Goal: Information Seeking & Learning: Compare options

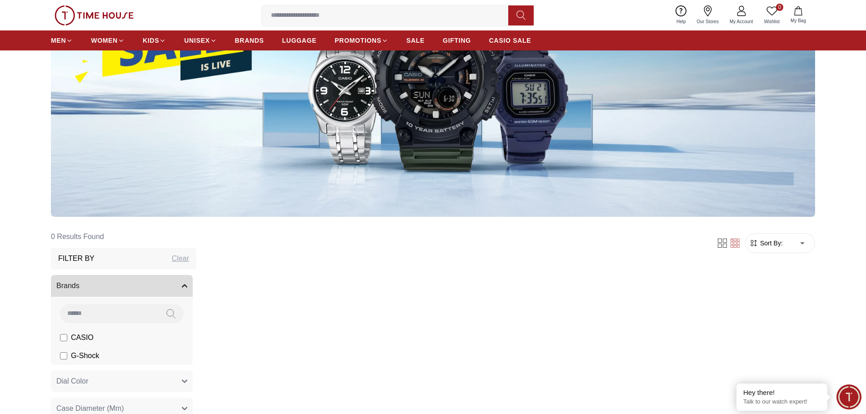
scroll to position [227, 0]
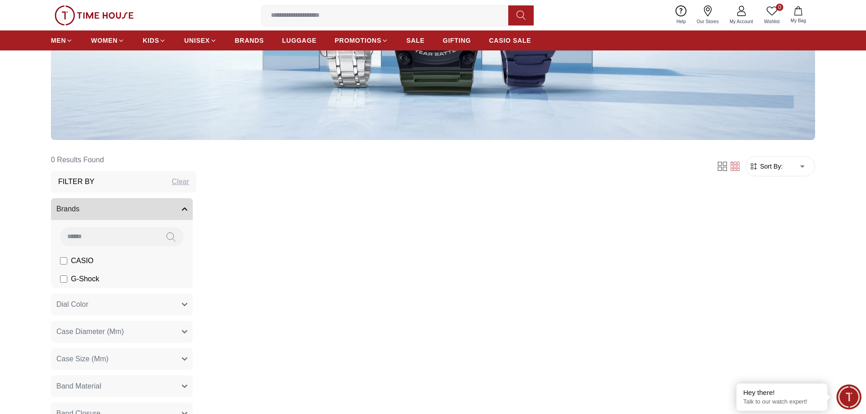
click at [79, 264] on span "CASIO" at bounding box center [82, 261] width 23 height 11
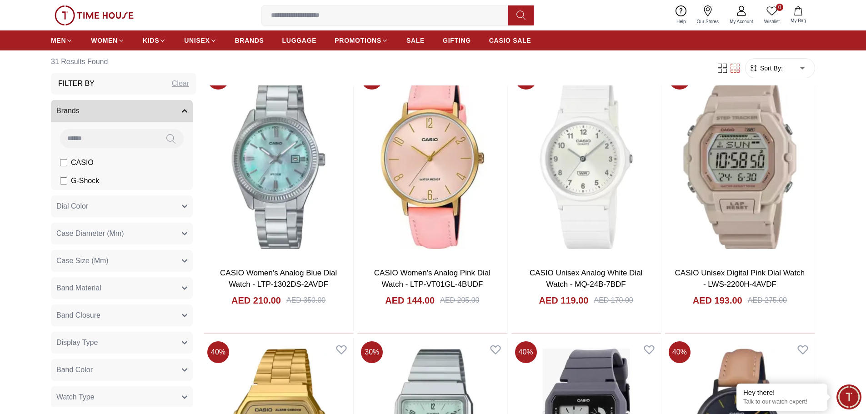
scroll to position [409, 0]
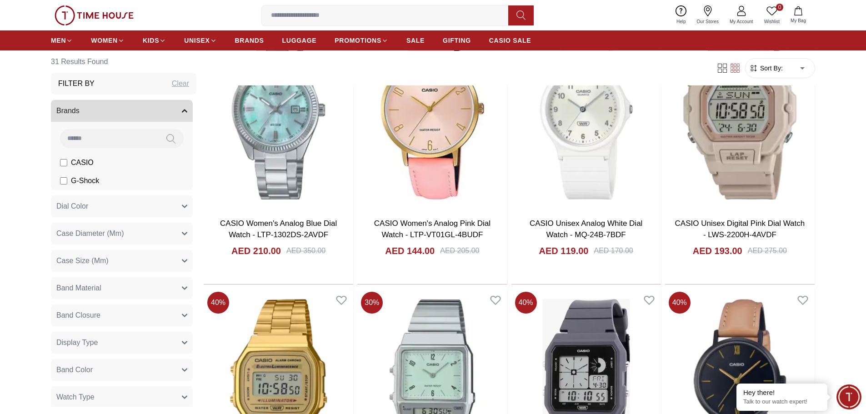
click at [99, 366] on button "Band Color" at bounding box center [122, 370] width 142 height 22
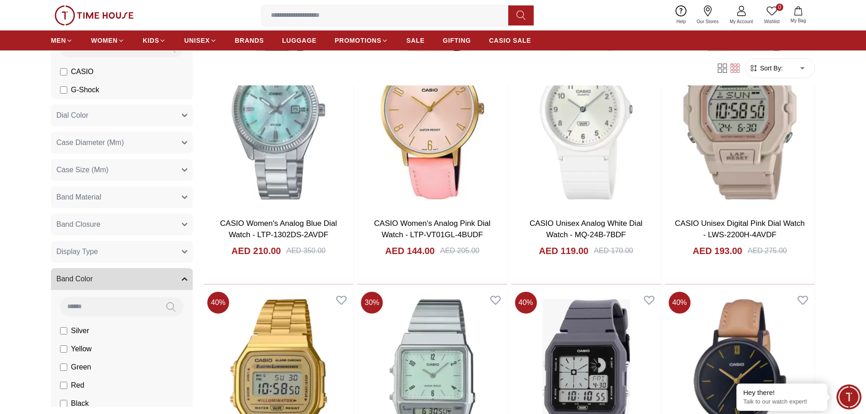
scroll to position [182, 0]
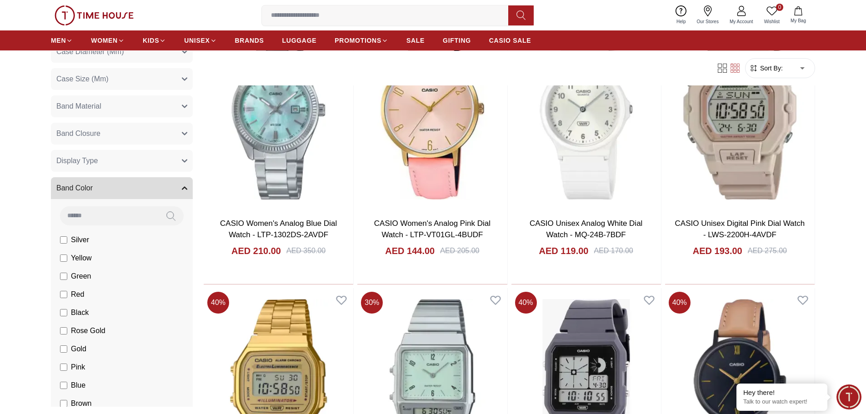
click at [95, 313] on li "Black" at bounding box center [124, 313] width 138 height 18
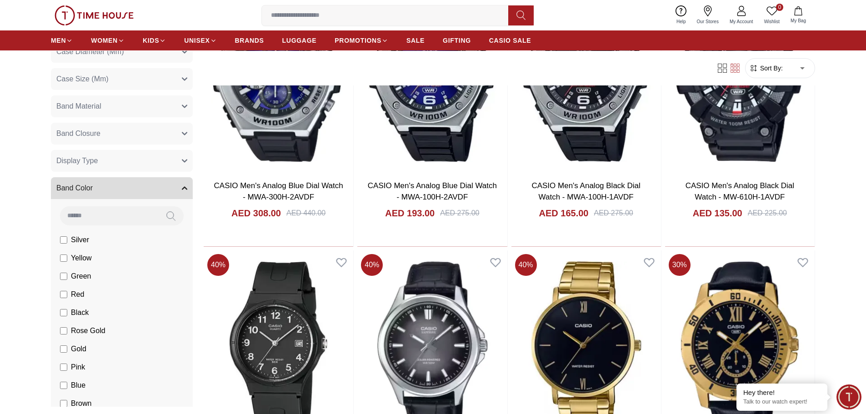
scroll to position [1046, 0]
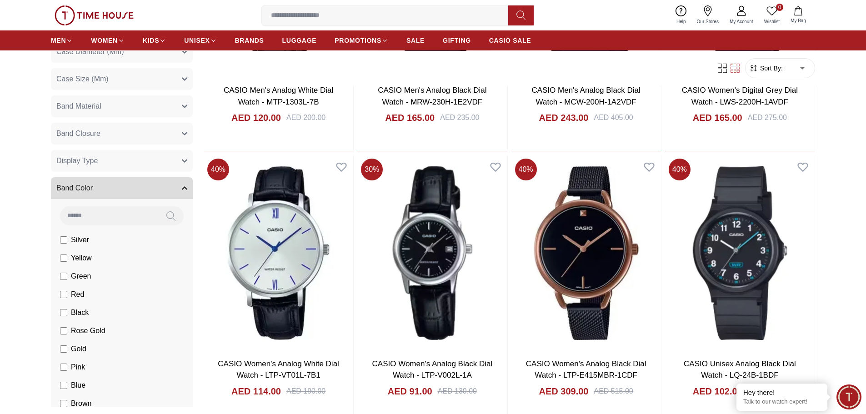
scroll to position [1955, 0]
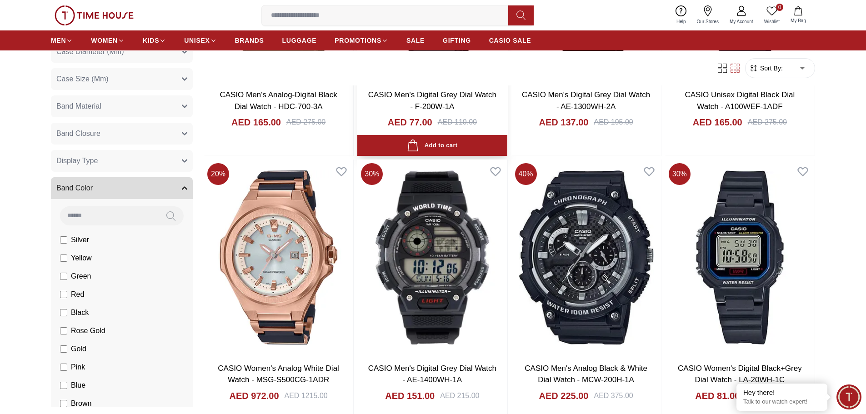
scroll to position [3956, 0]
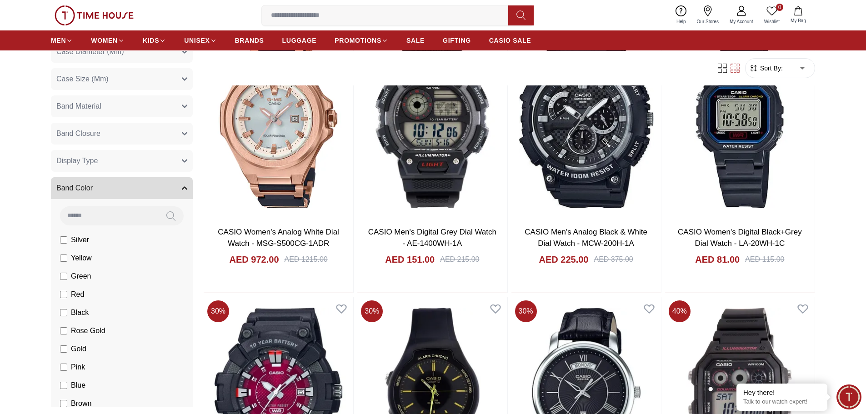
click at [140, 164] on button "Display Type" at bounding box center [122, 161] width 142 height 22
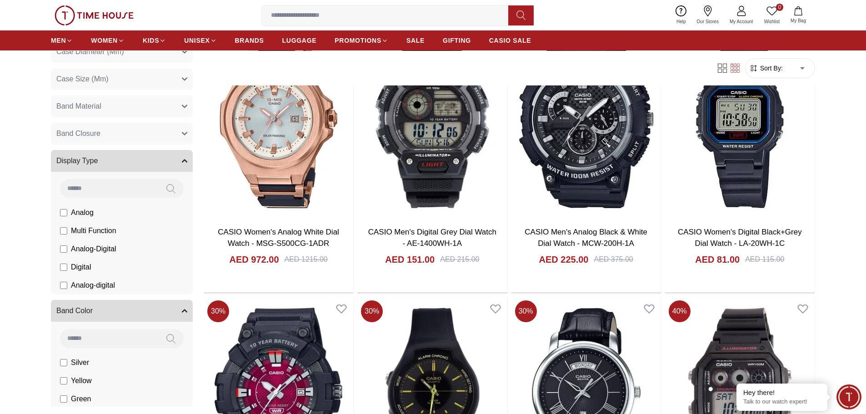
click at [115, 266] on li "Digital" at bounding box center [124, 267] width 138 height 18
click at [111, 268] on li "Digital" at bounding box center [124, 267] width 138 height 18
click at [85, 269] on span "Digital" at bounding box center [81, 267] width 20 height 11
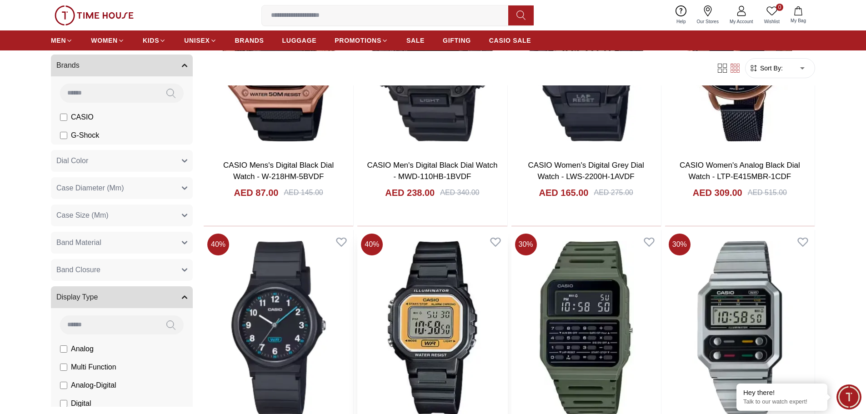
scroll to position [1089, 0]
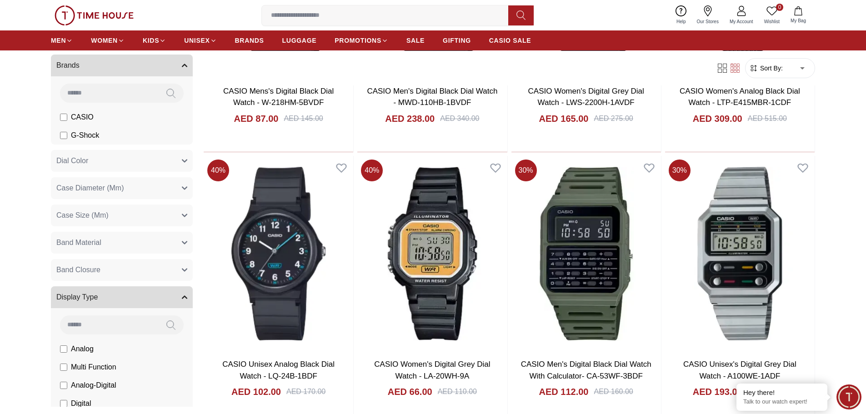
click at [161, 266] on button "Band Closure" at bounding box center [122, 270] width 142 height 22
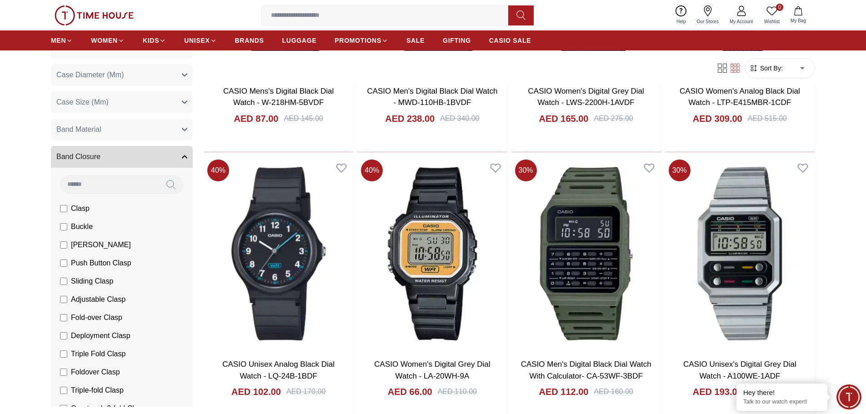
scroll to position [182, 0]
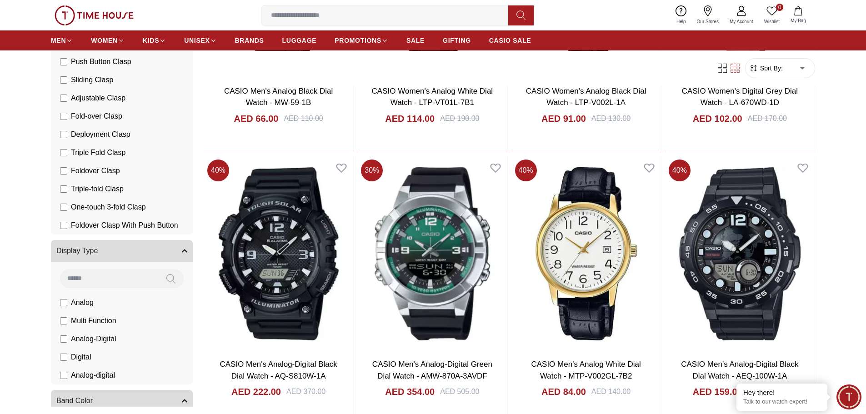
scroll to position [364, 0]
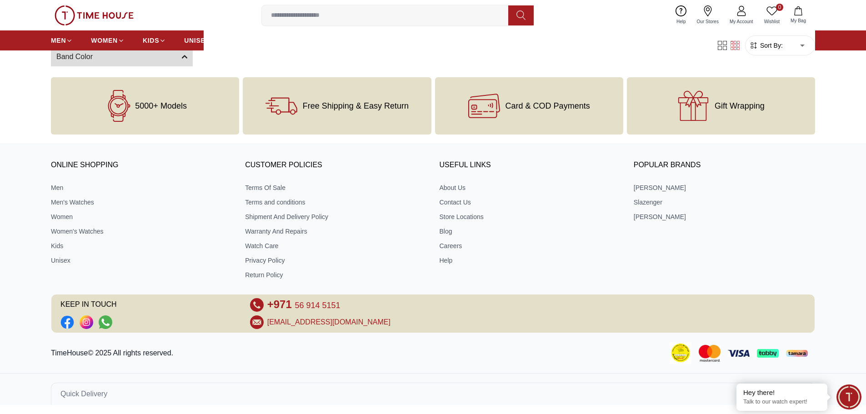
scroll to position [1089, 0]
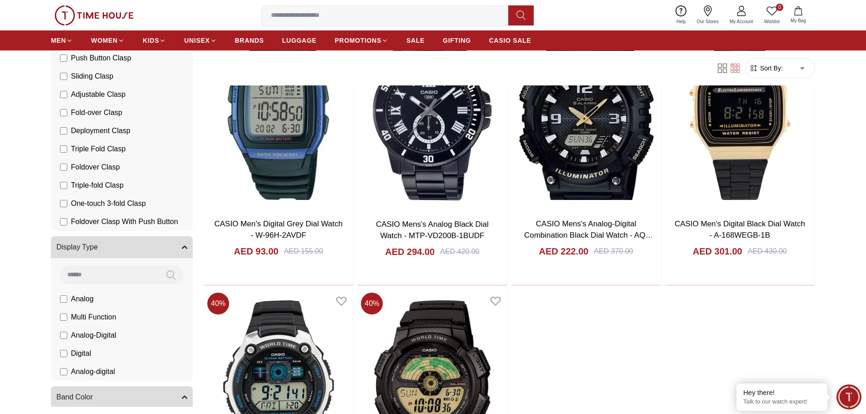
scroll to position [500, 0]
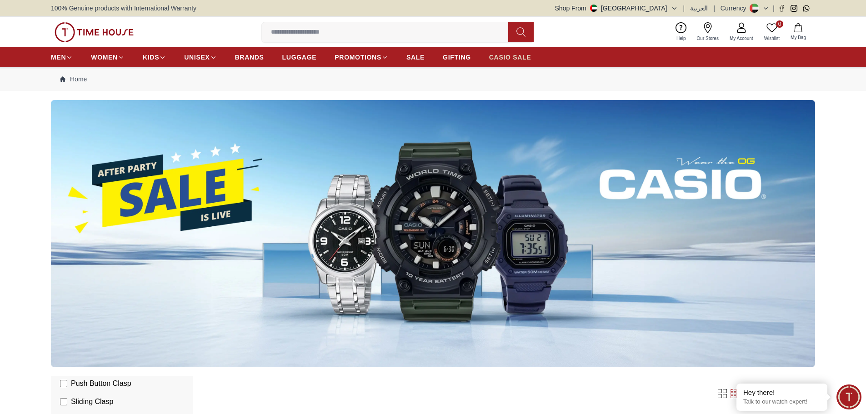
click at [502, 57] on span "CASIO SALE" at bounding box center [510, 57] width 42 height 9
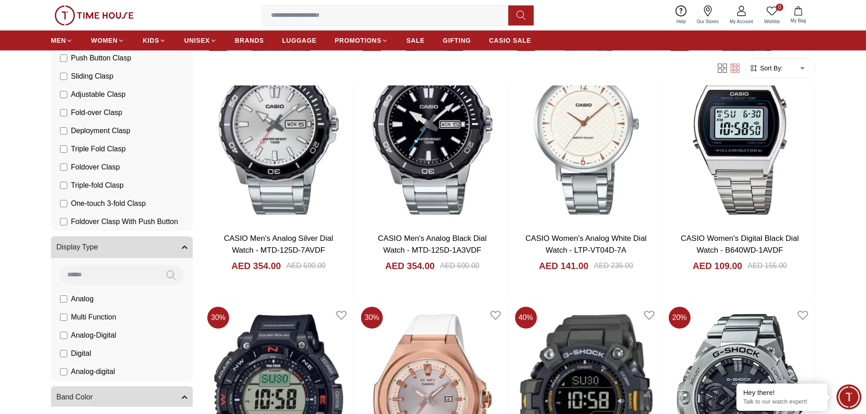
scroll to position [773, 0]
